Goal: Check status: Check status

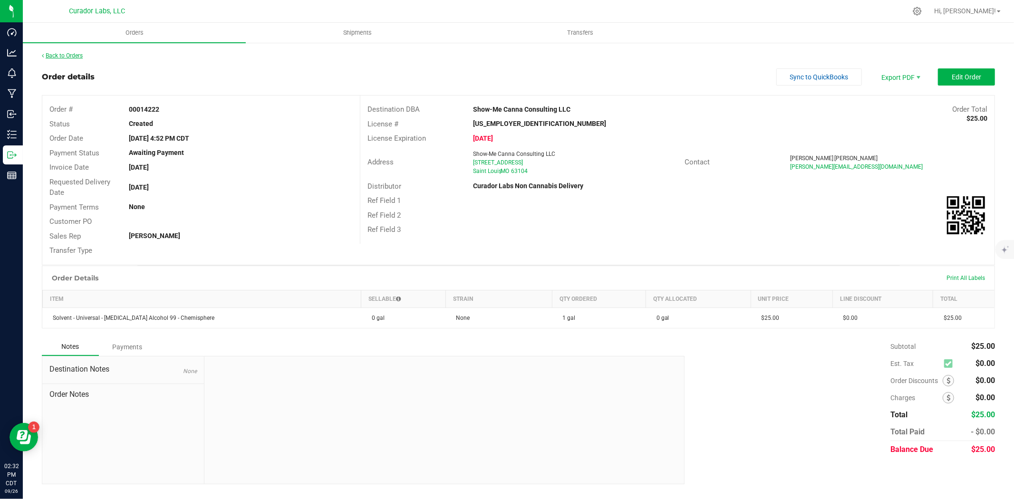
click at [72, 55] on link "Back to Orders" at bounding box center [62, 55] width 41 height 7
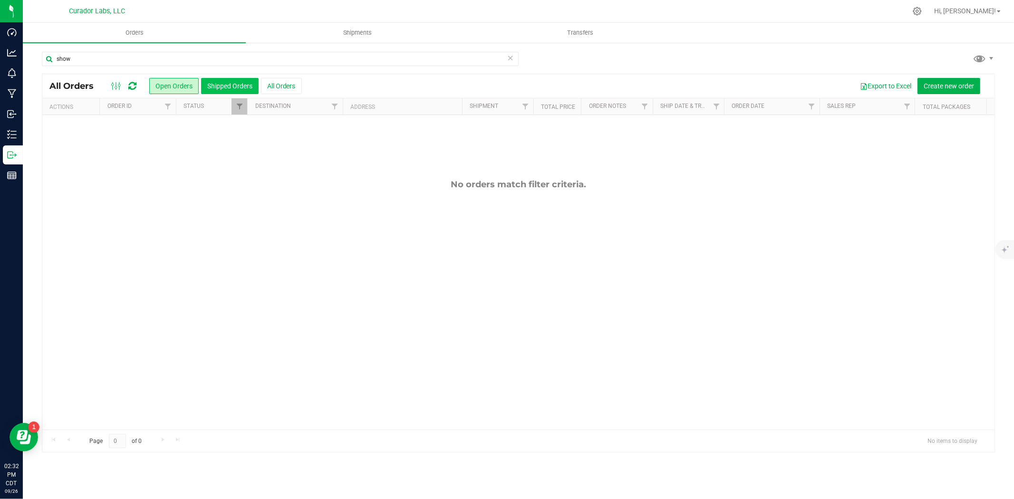
click at [238, 83] on button "Shipped Orders" at bounding box center [230, 86] width 58 height 16
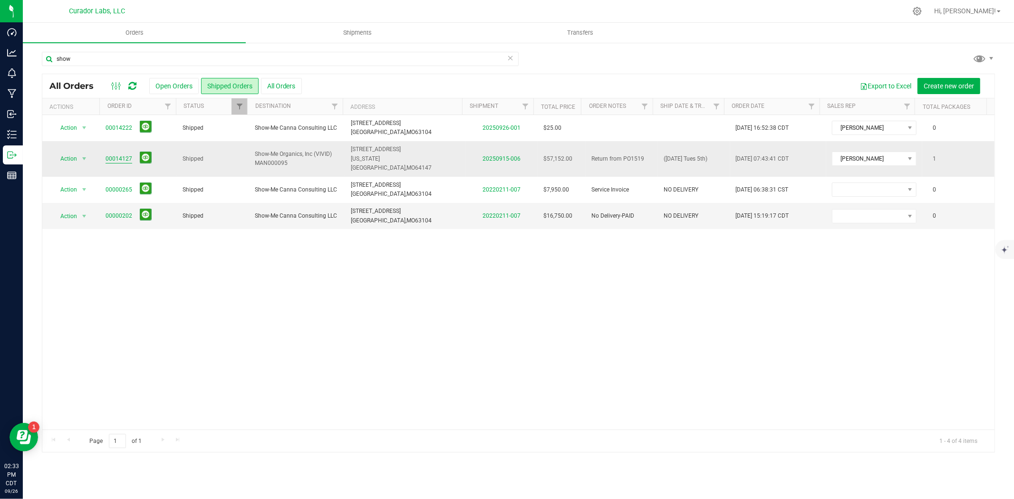
click at [125, 158] on link "00014127" at bounding box center [119, 158] width 27 height 9
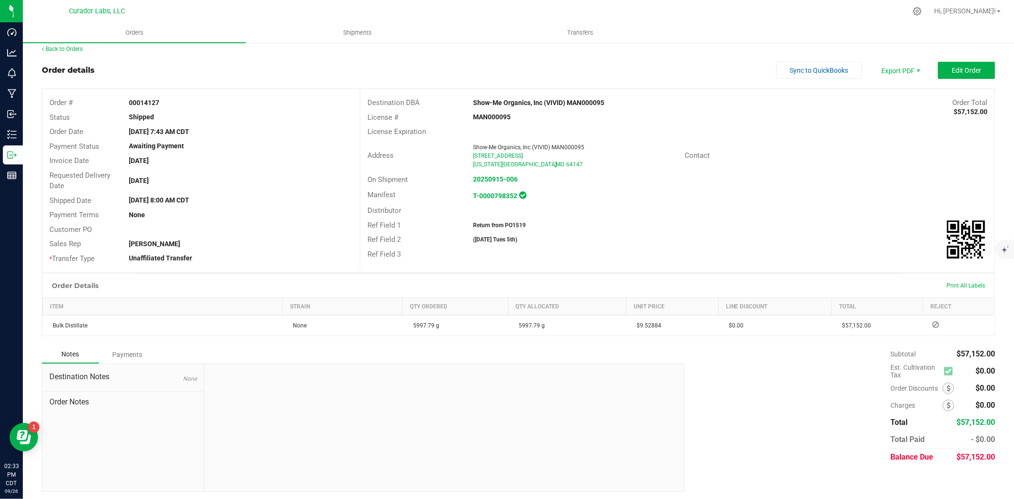
scroll to position [9, 0]
click at [72, 47] on link "Back to Orders" at bounding box center [62, 47] width 41 height 7
